Goal: Find specific page/section: Find specific page/section

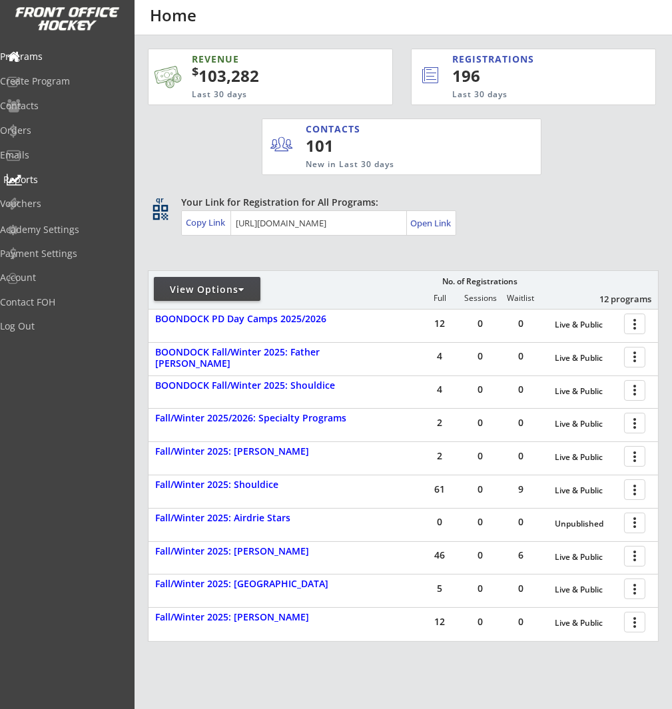
click at [67, 181] on div "Reports" at bounding box center [63, 179] width 120 height 9
click at [212, 290] on div "View Options" at bounding box center [207, 289] width 107 height 13
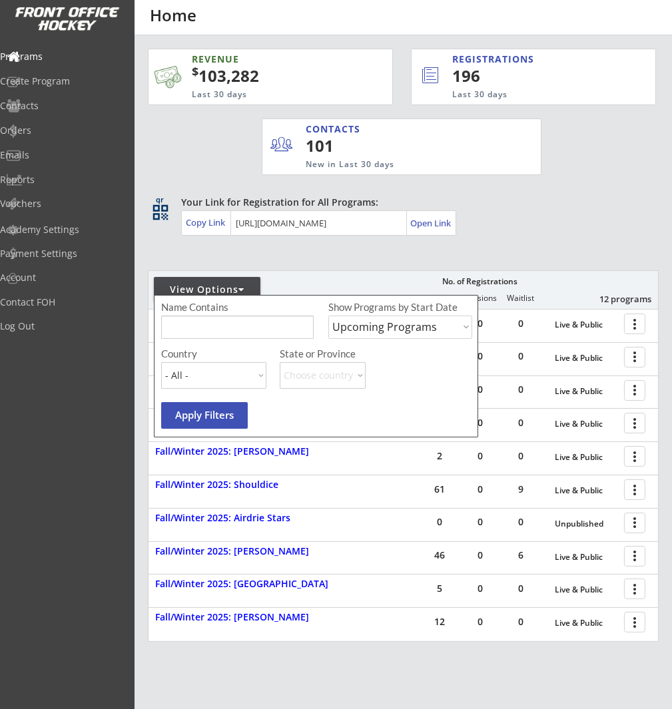
click at [387, 320] on select "Upcoming Programs Past Programs Specific Date Range" at bounding box center [400, 327] width 144 height 23
select select ""Past Programs""
click at [328, 316] on select "Upcoming Programs Past Programs Specific Date Range" at bounding box center [400, 327] width 144 height 23
drag, startPoint x: 214, startPoint y: 415, endPoint x: 260, endPoint y: 416, distance: 45.9
click at [214, 415] on button "Apply Filters" at bounding box center [204, 415] width 87 height 27
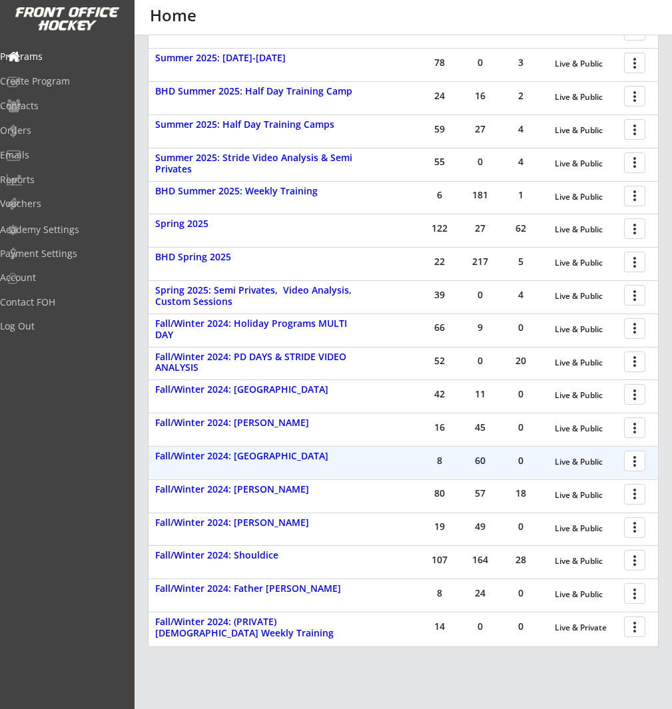
scroll to position [431, 0]
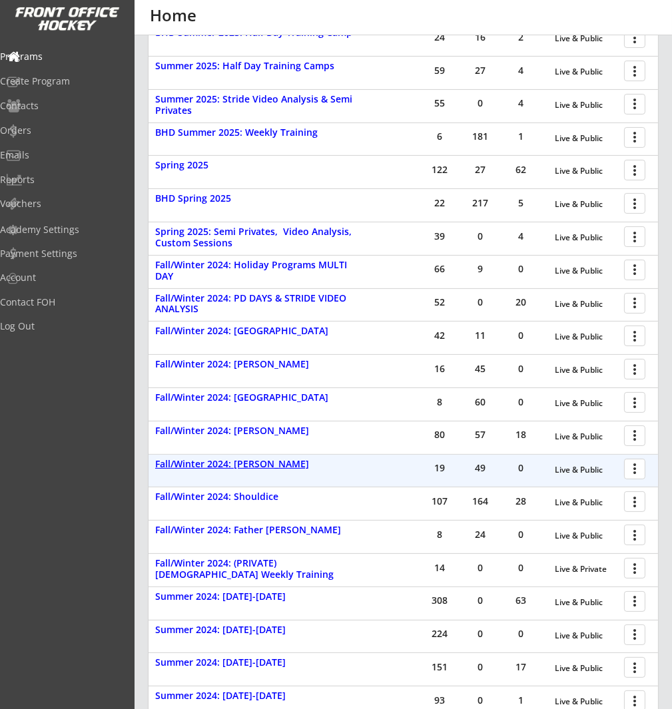
click at [266, 460] on div "Fall/Winter 2024: [PERSON_NAME]" at bounding box center [259, 464] width 208 height 11
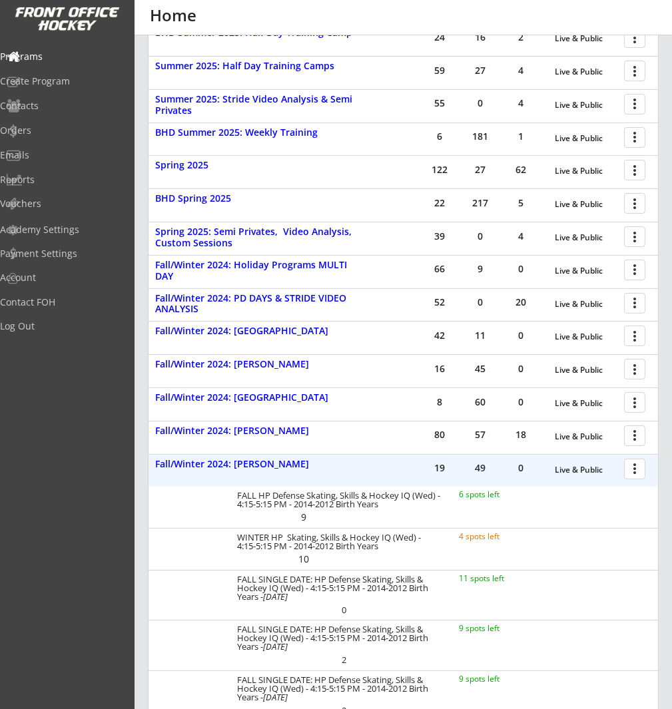
click at [647, 465] on div at bounding box center [636, 468] width 23 height 23
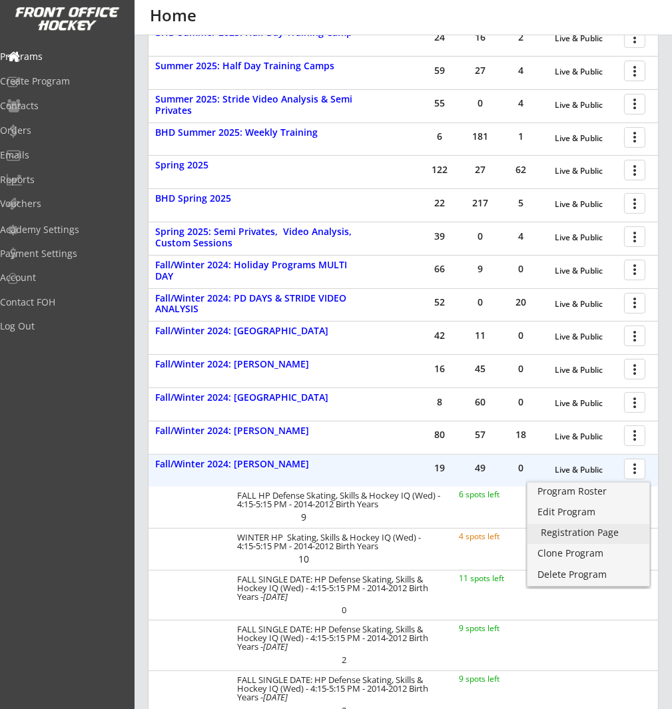
click at [611, 535] on div "Registration Page" at bounding box center [588, 532] width 95 height 9
